Goal: Transaction & Acquisition: Purchase product/service

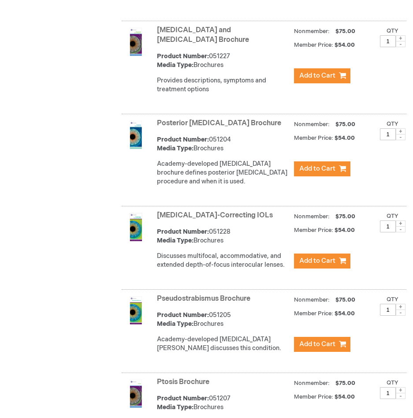
scroll to position [2609, 0]
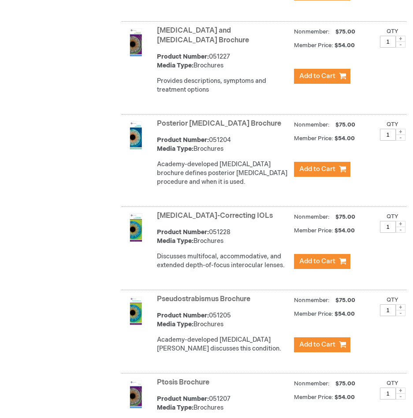
click at [178, 125] on link "Posterior [MEDICAL_DATA] Brochure" at bounding box center [219, 123] width 124 height 8
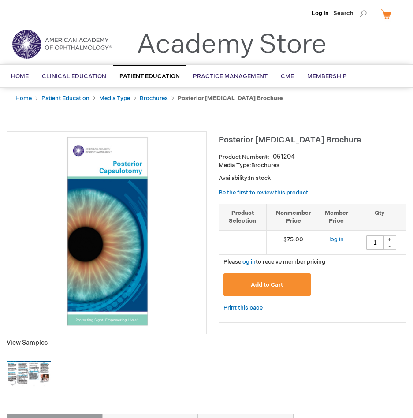
scroll to position [7, 0]
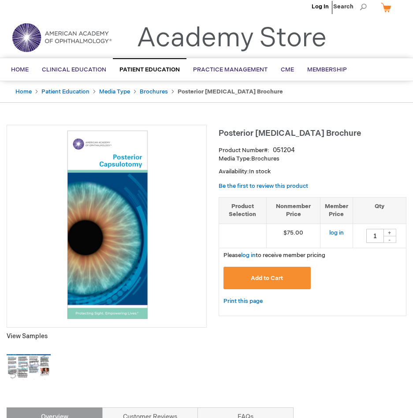
click at [45, 374] on img at bounding box center [29, 367] width 44 height 44
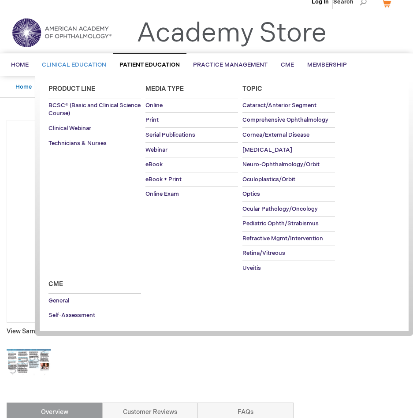
scroll to position [11, 0]
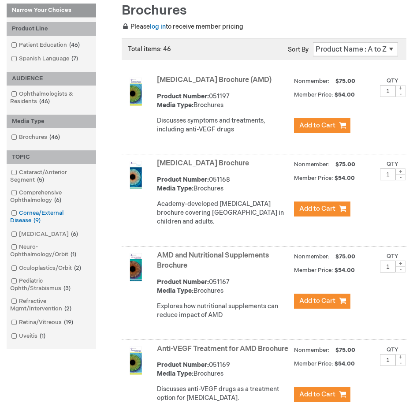
click at [35, 214] on link "Cornea/External Disease 9 items" at bounding box center [51, 217] width 85 height 16
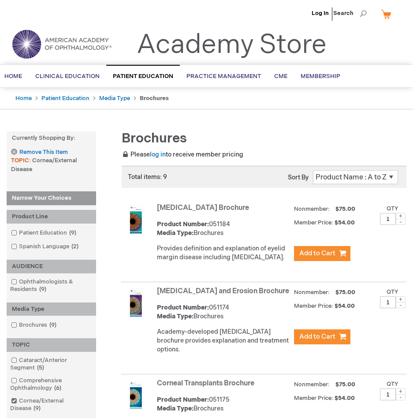
scroll to position [0, 2]
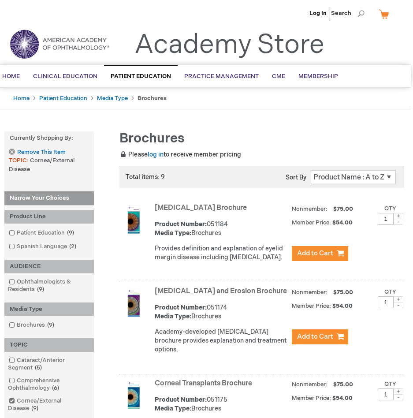
click at [15, 153] on link "Remove This Item" at bounding box center [37, 152] width 56 height 7
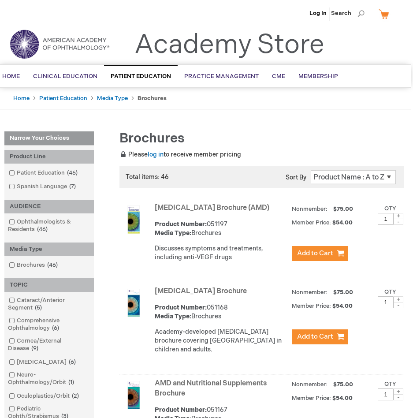
click at [196, 295] on link "[MEDICAL_DATA] Brochure" at bounding box center [201, 291] width 92 height 8
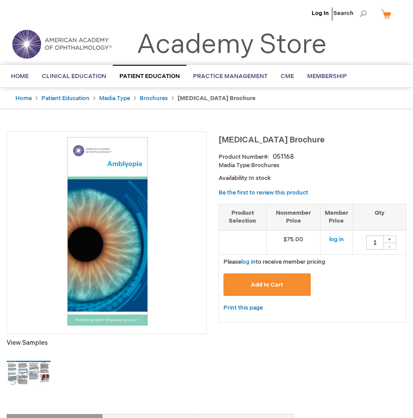
scroll to position [0, 1]
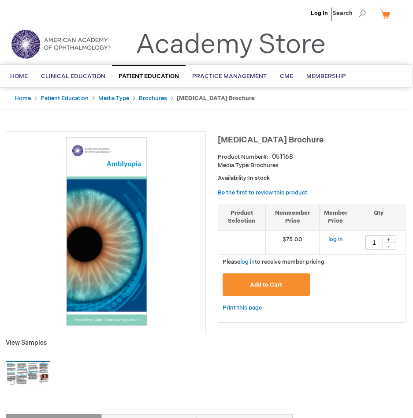
click at [45, 371] on img at bounding box center [28, 374] width 44 height 44
